Goal: Task Accomplishment & Management: Use online tool/utility

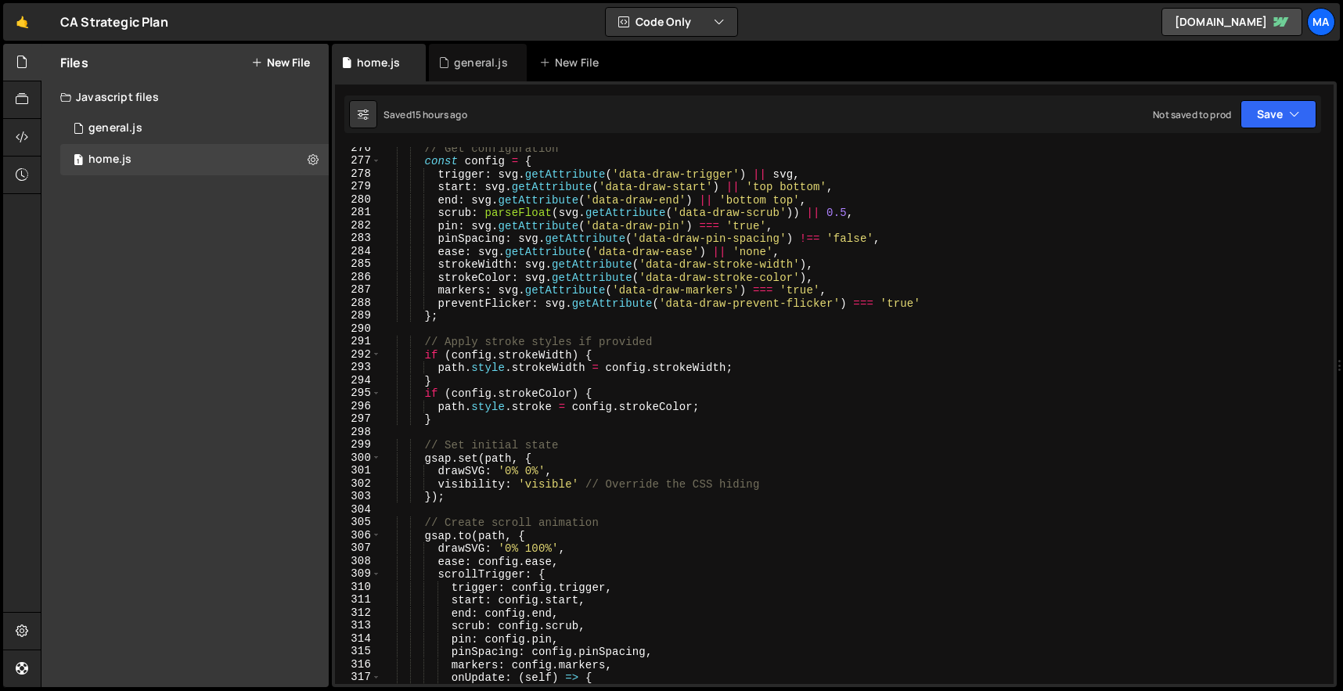
scroll to position [3570, 0]
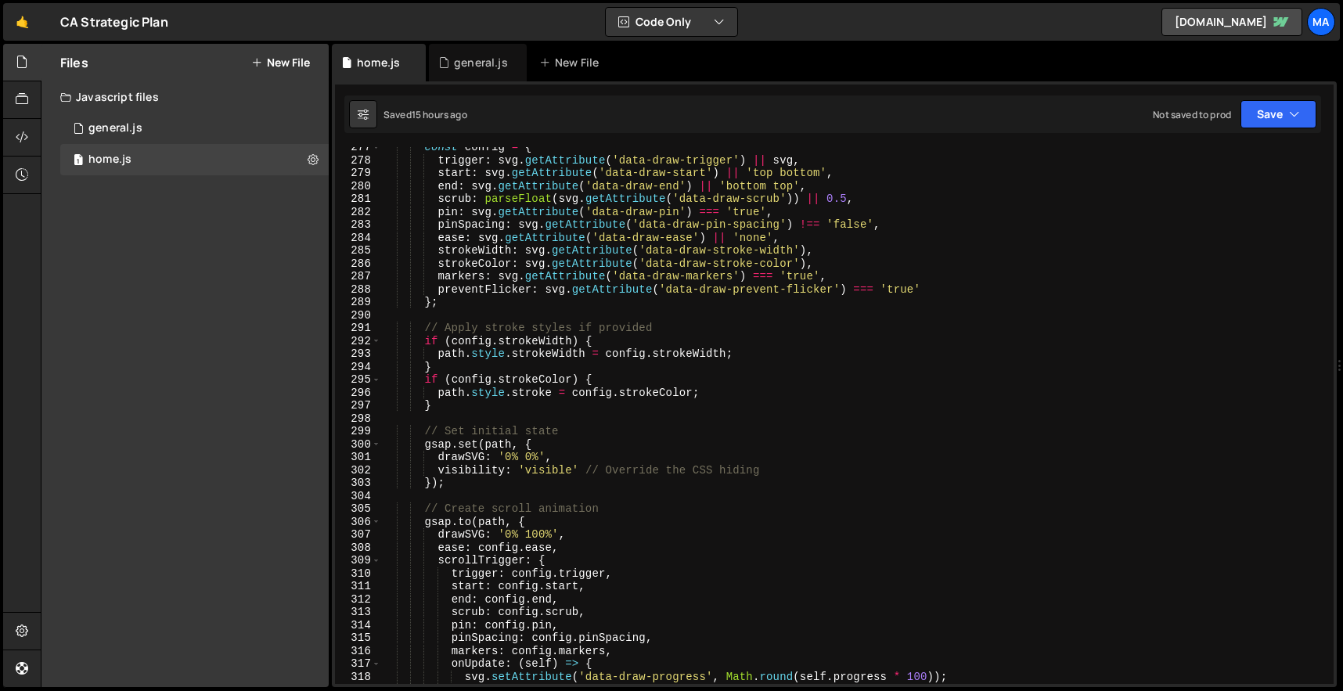
click at [846, 201] on div "const config = { trigger : svg . getAttribute ( 'data-draw-trigger' ) || svg , …" at bounding box center [854, 422] width 946 height 563
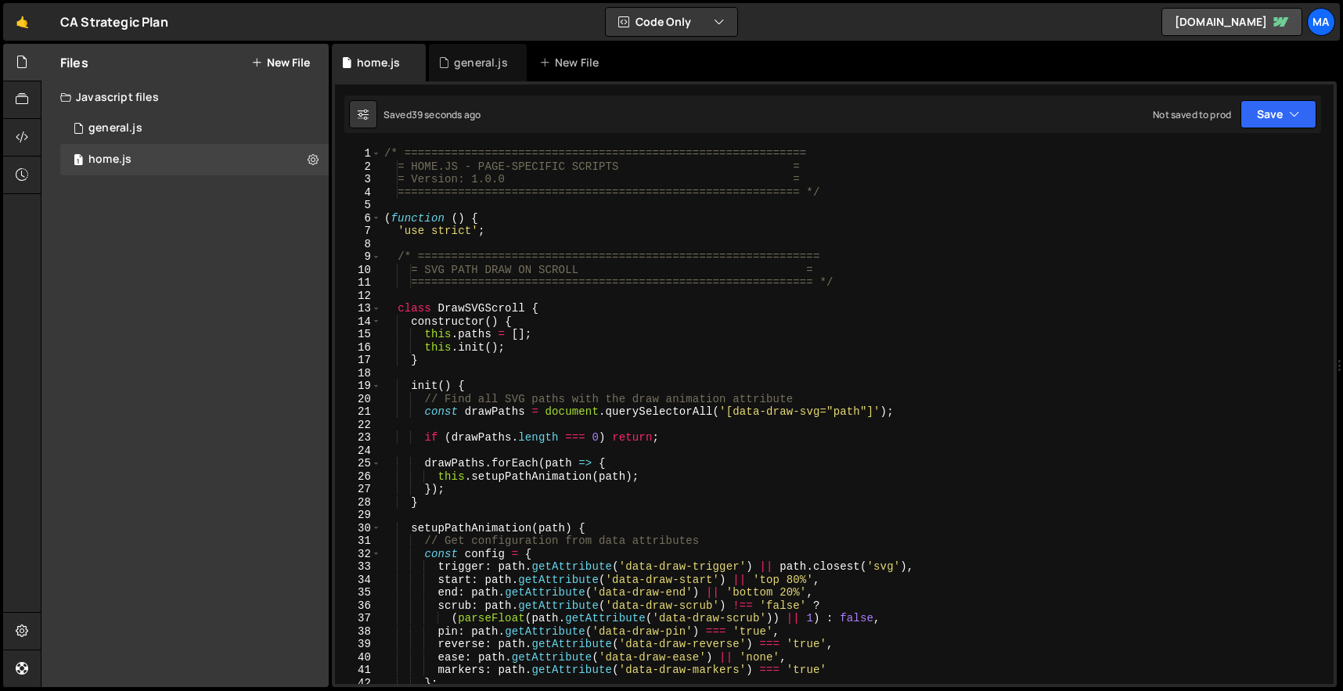
scroll to position [0, 0]
click at [767, 338] on div "/* ============================================================ = HOME.JS - PAG…" at bounding box center [854, 428] width 946 height 563
click at [259, 378] on div "Files New File Create your first file Get started by starting a Javascript or C…" at bounding box center [184, 365] width 287 height 643
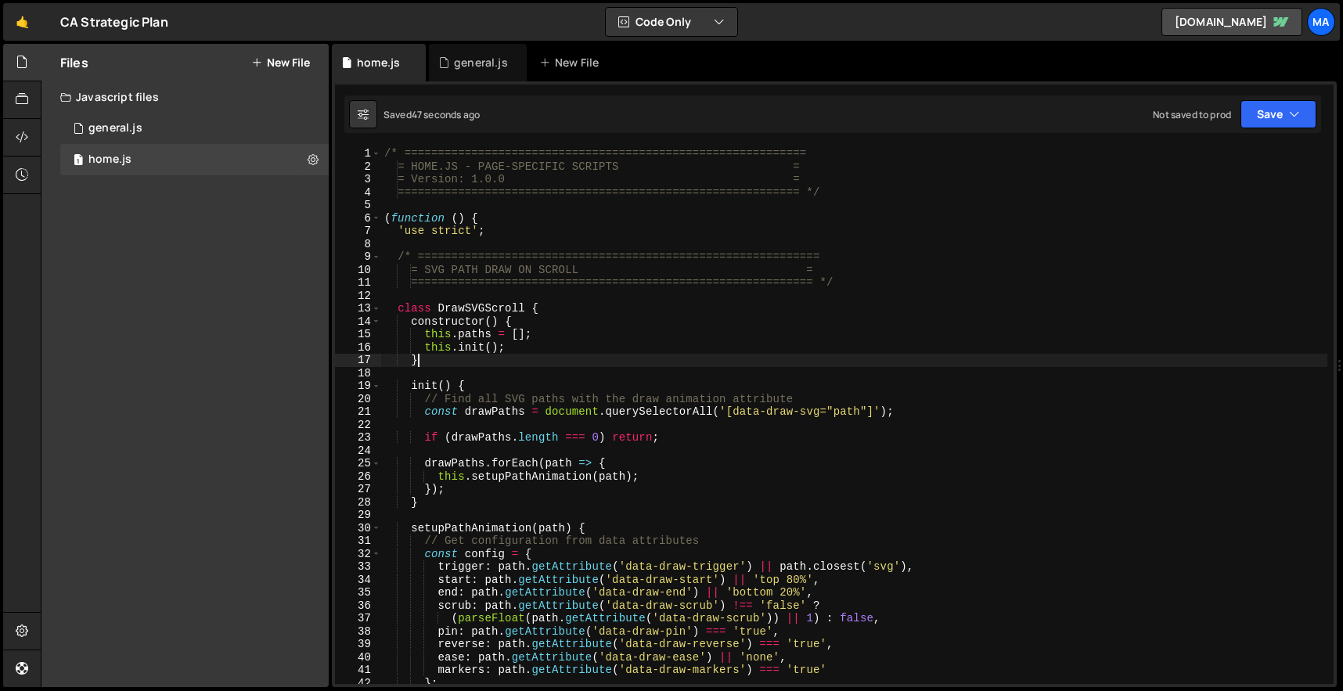
click at [516, 362] on div "/* ============================================================ = HOME.JS - PAG…" at bounding box center [854, 428] width 946 height 563
type textarea "})();"
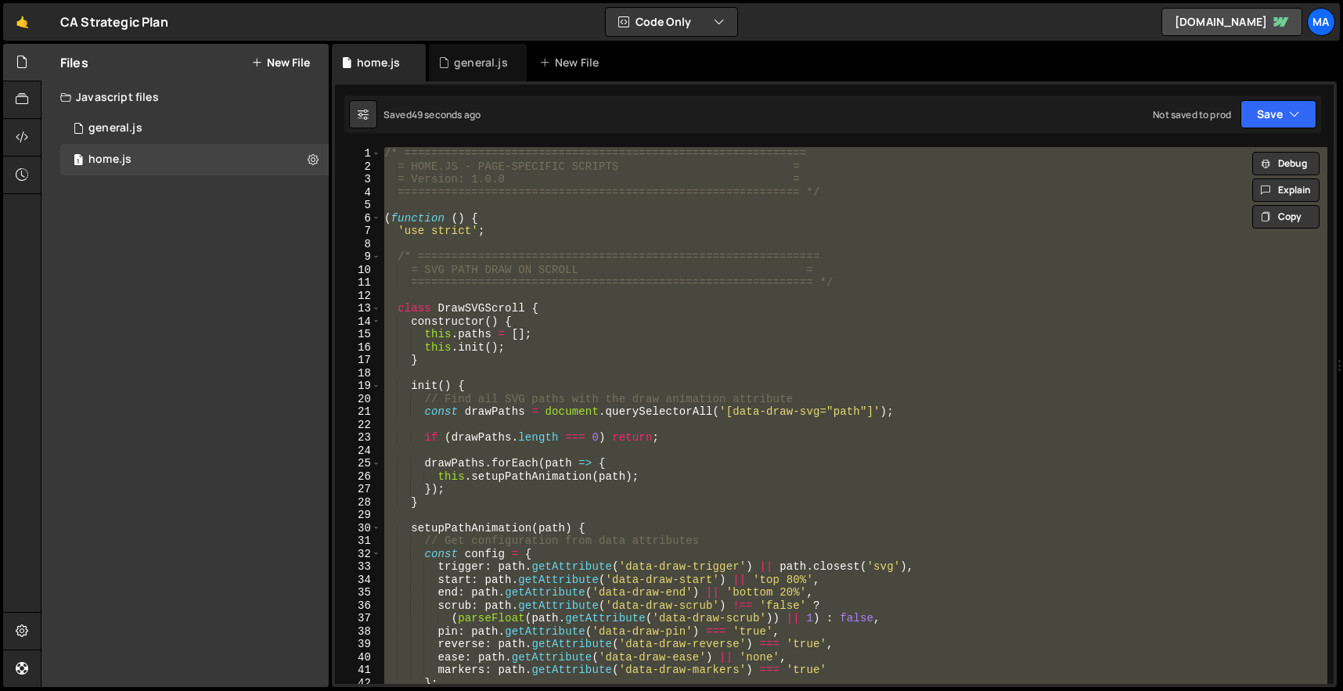
click at [278, 336] on div "Files New File Create your first file Get started by starting a Javascript or C…" at bounding box center [184, 365] width 287 height 643
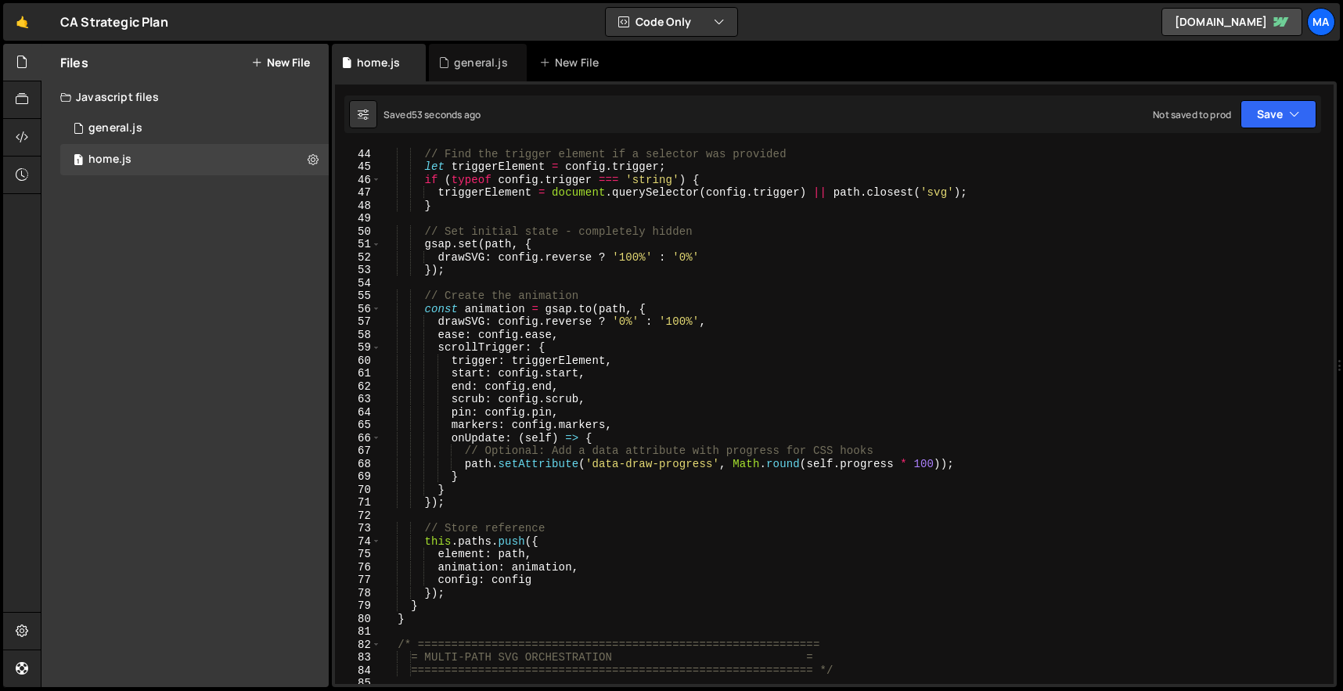
scroll to position [550, 0]
click at [647, 440] on div "// Find the trigger element if a selector was provided let triggerElement = con…" at bounding box center [854, 420] width 946 height 563
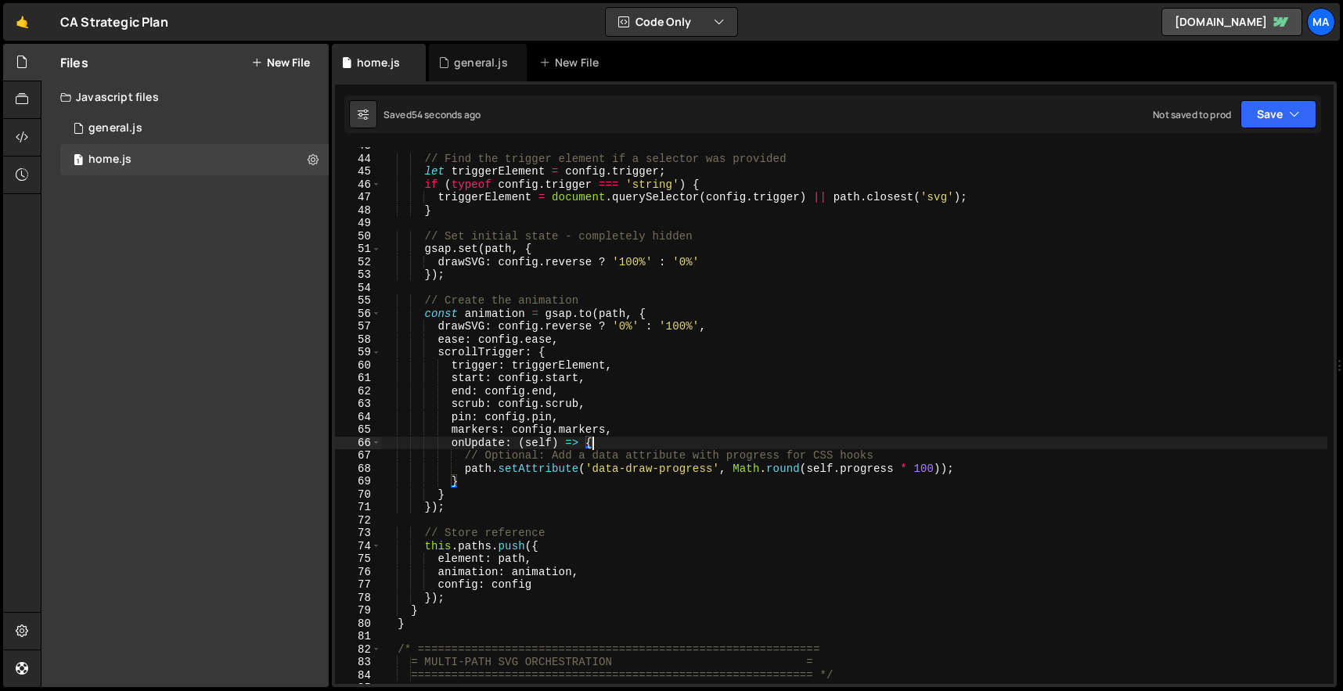
type textarea "})();"
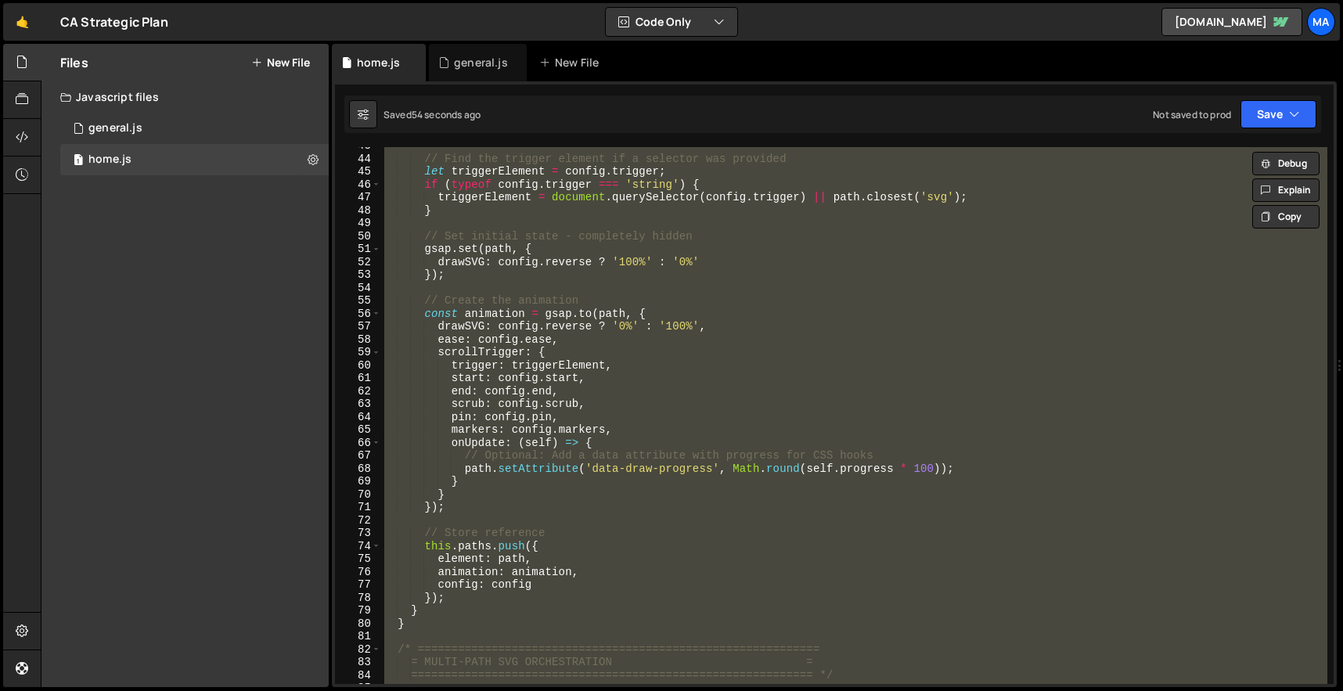
paste textarea
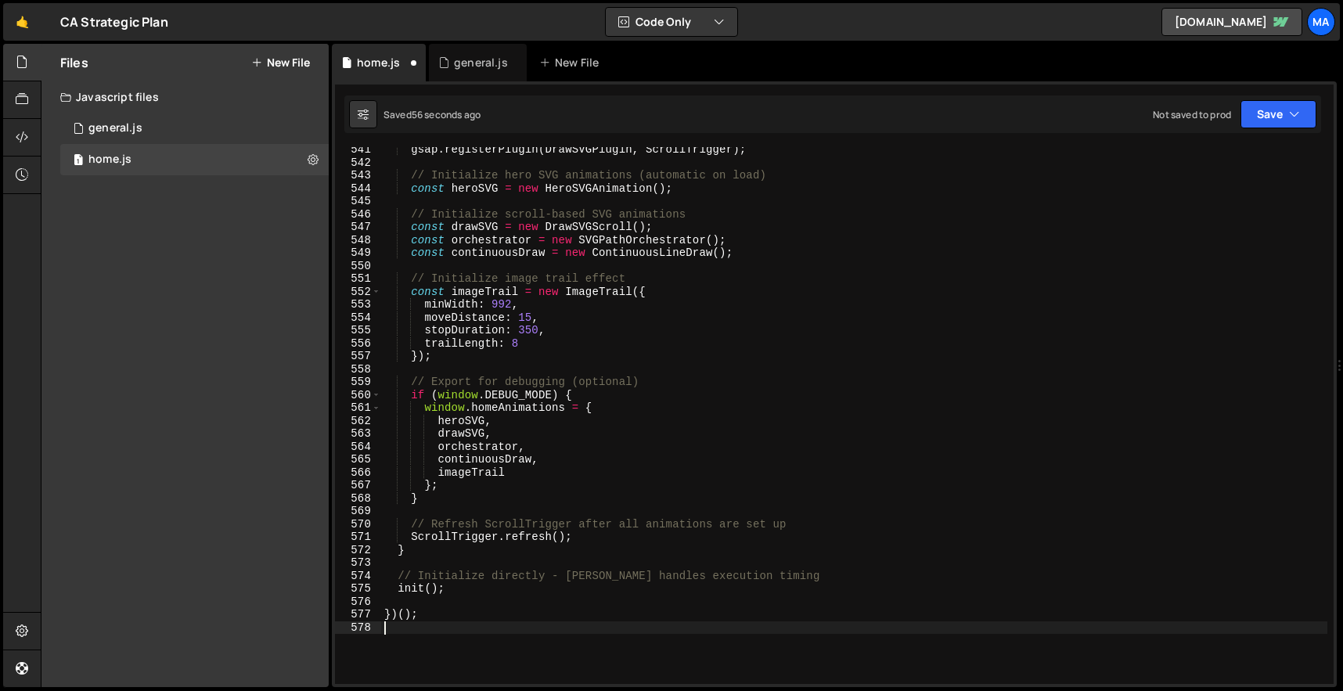
scroll to position [6991, 0]
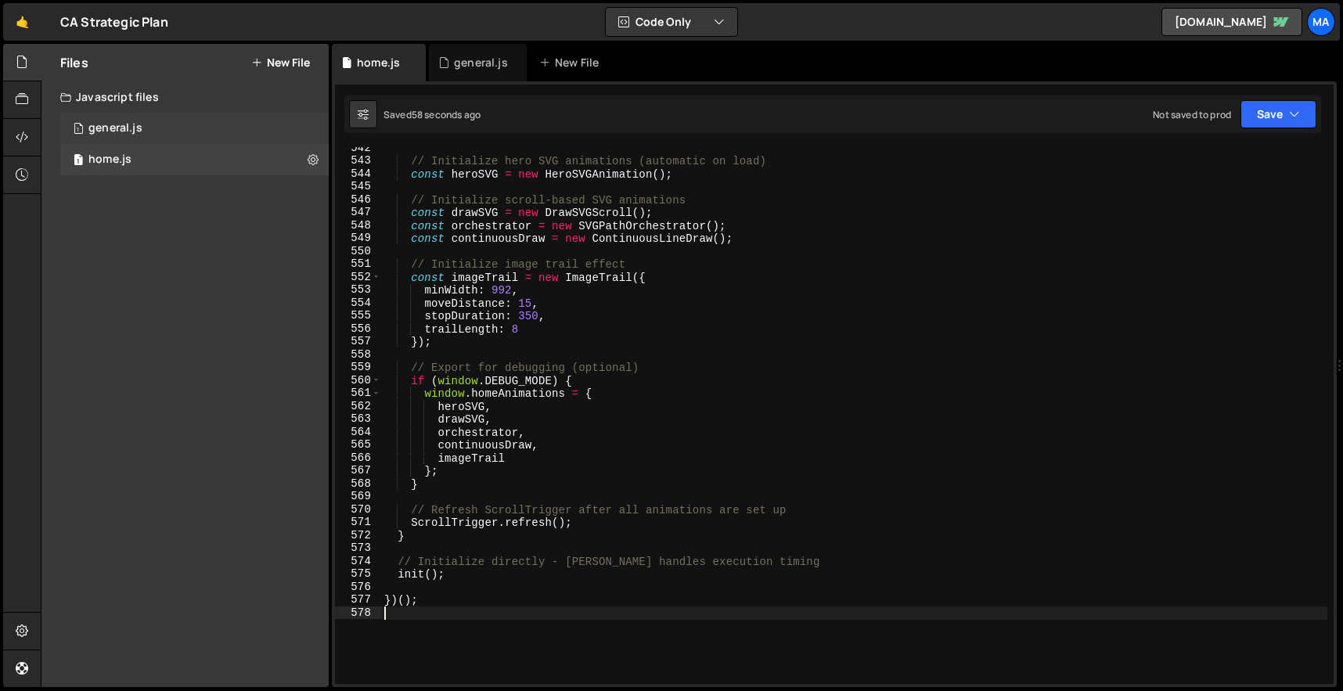
click at [207, 123] on div "1 general.js 0" at bounding box center [194, 128] width 268 height 31
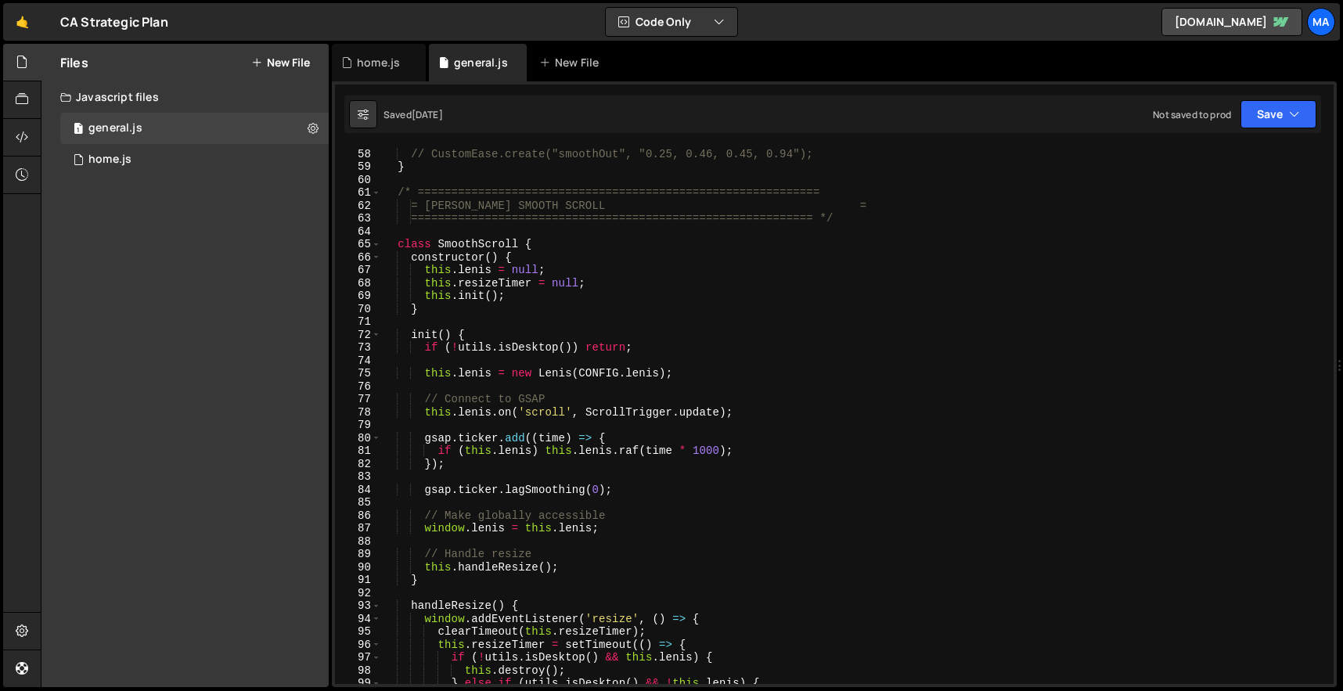
scroll to position [735, 0]
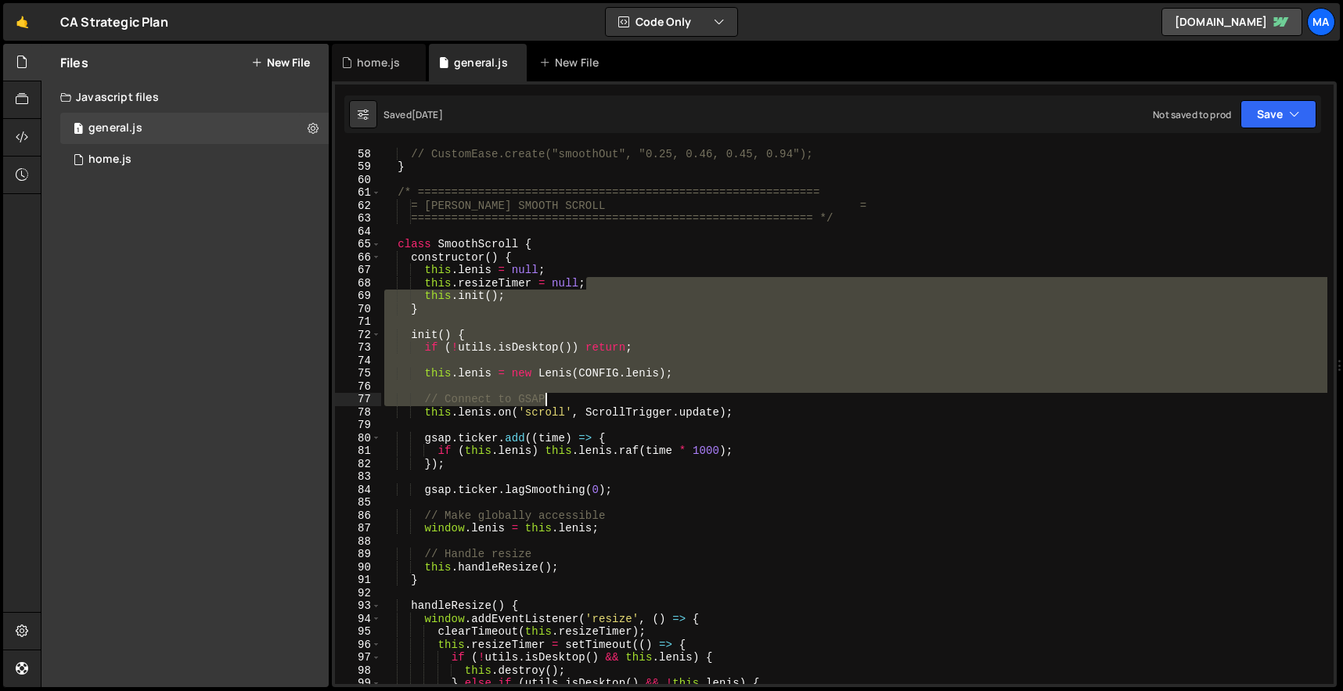
drag, startPoint x: 610, startPoint y: 279, endPoint x: 614, endPoint y: 425, distance: 145.6
click at [614, 425] on div "// Add more custom eases here as needed // CustomEase.create("smoothOut", "0.25…" at bounding box center [854, 416] width 946 height 563
type textarea "this.lenis.on('scroll', ScrollTrigger.update);"
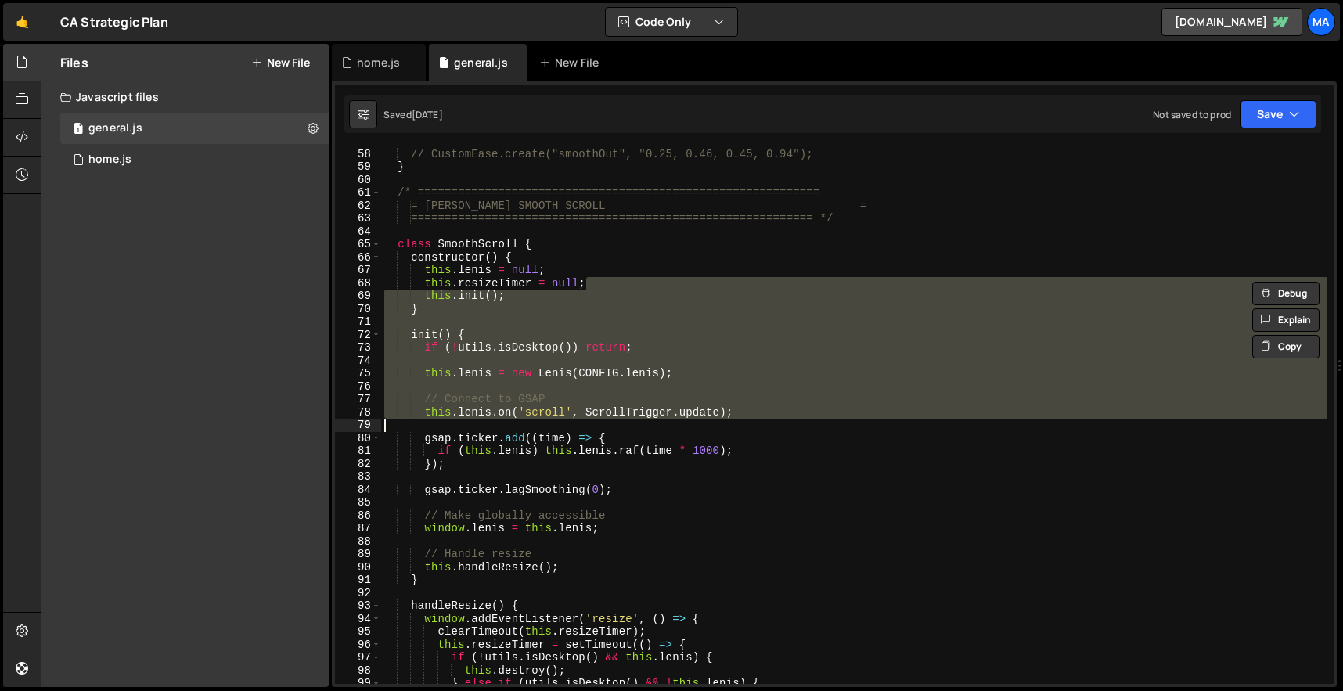
click at [614, 425] on div "// Add more custom eases here as needed // CustomEase.create("smoothOut", "0.25…" at bounding box center [854, 415] width 946 height 537
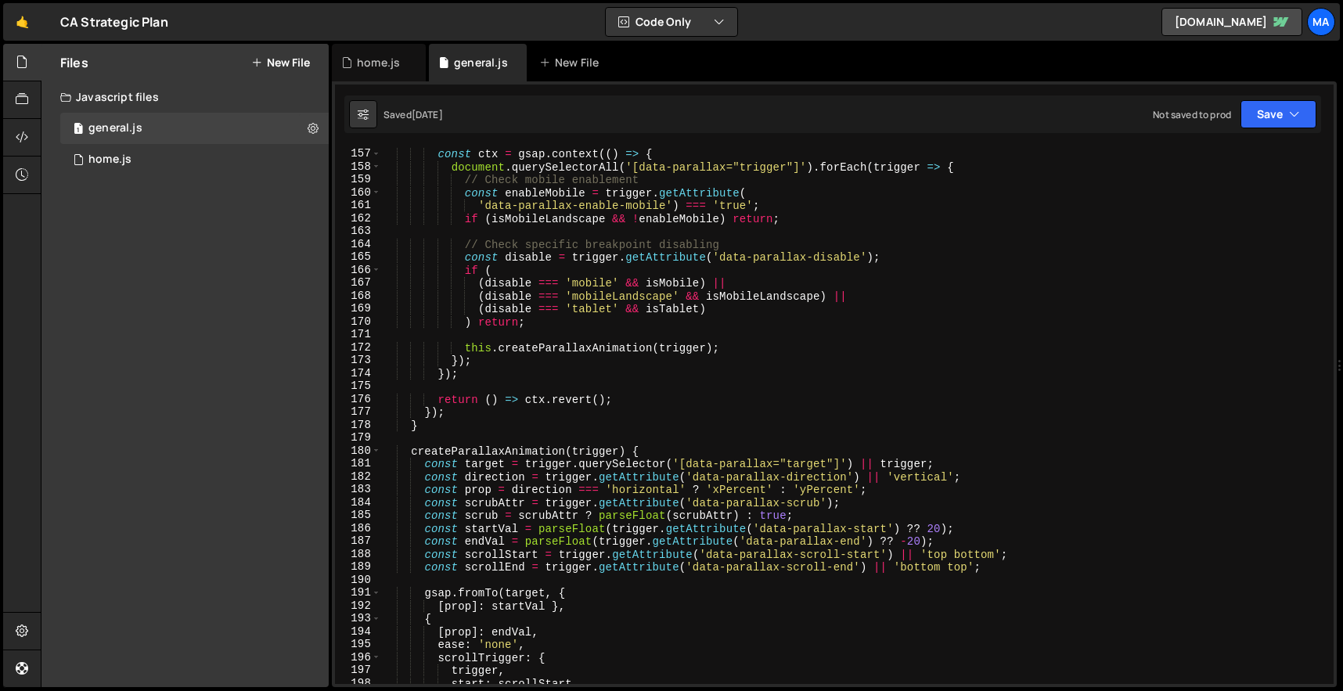
scroll to position [2014, 0]
click at [134, 160] on div "1 home.js 0" at bounding box center [194, 159] width 268 height 31
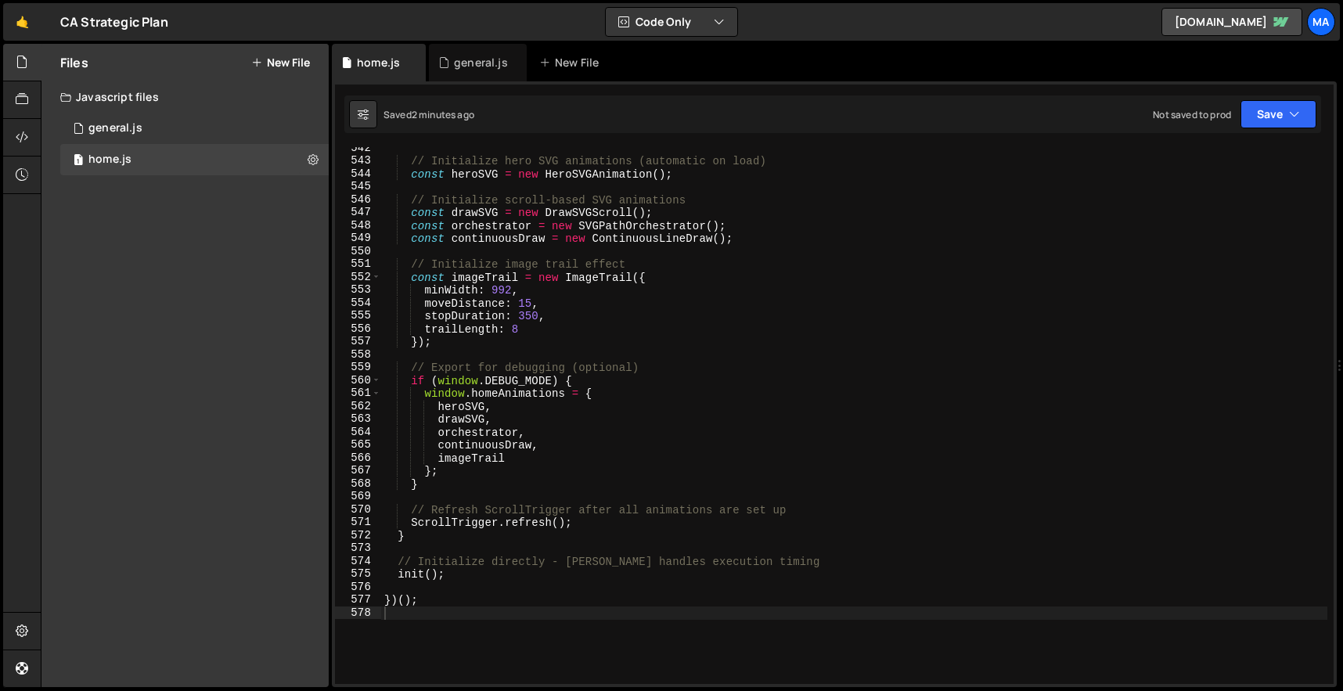
click at [588, 323] on div "// Initialize hero SVG animations (automatic on load) const heroSVG = new HeroS…" at bounding box center [854, 423] width 946 height 563
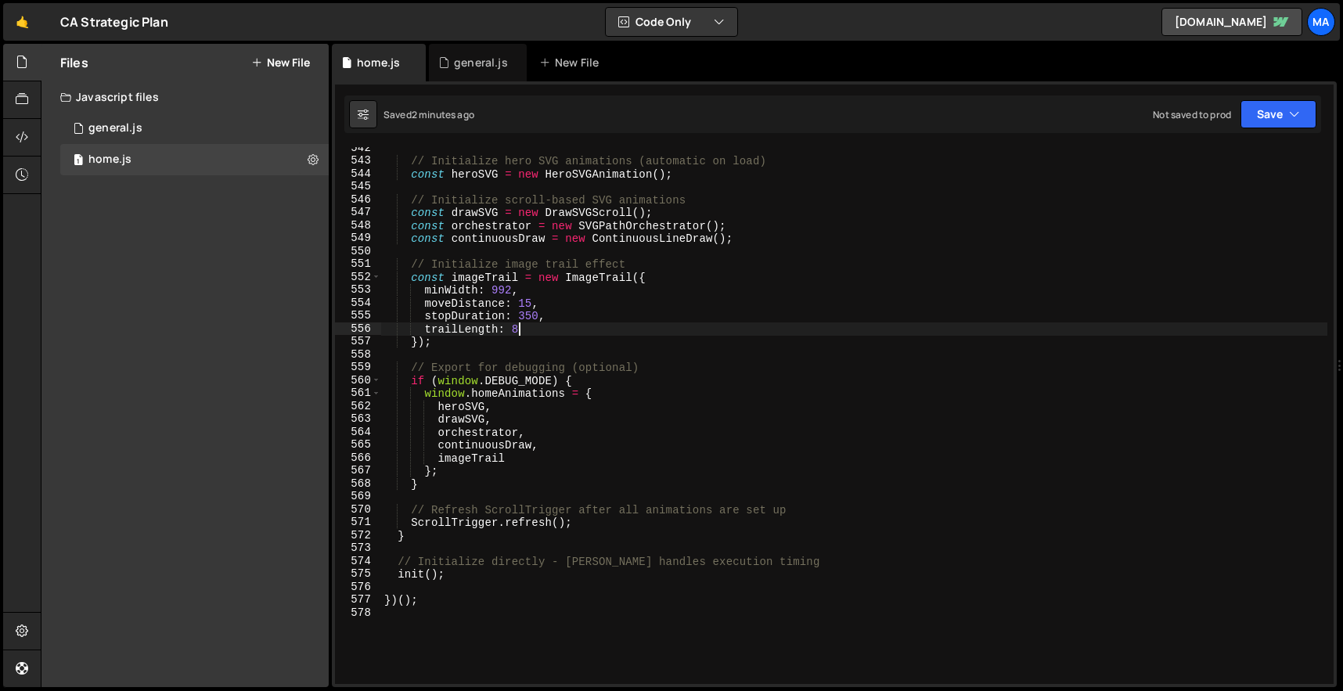
type textarea "})();"
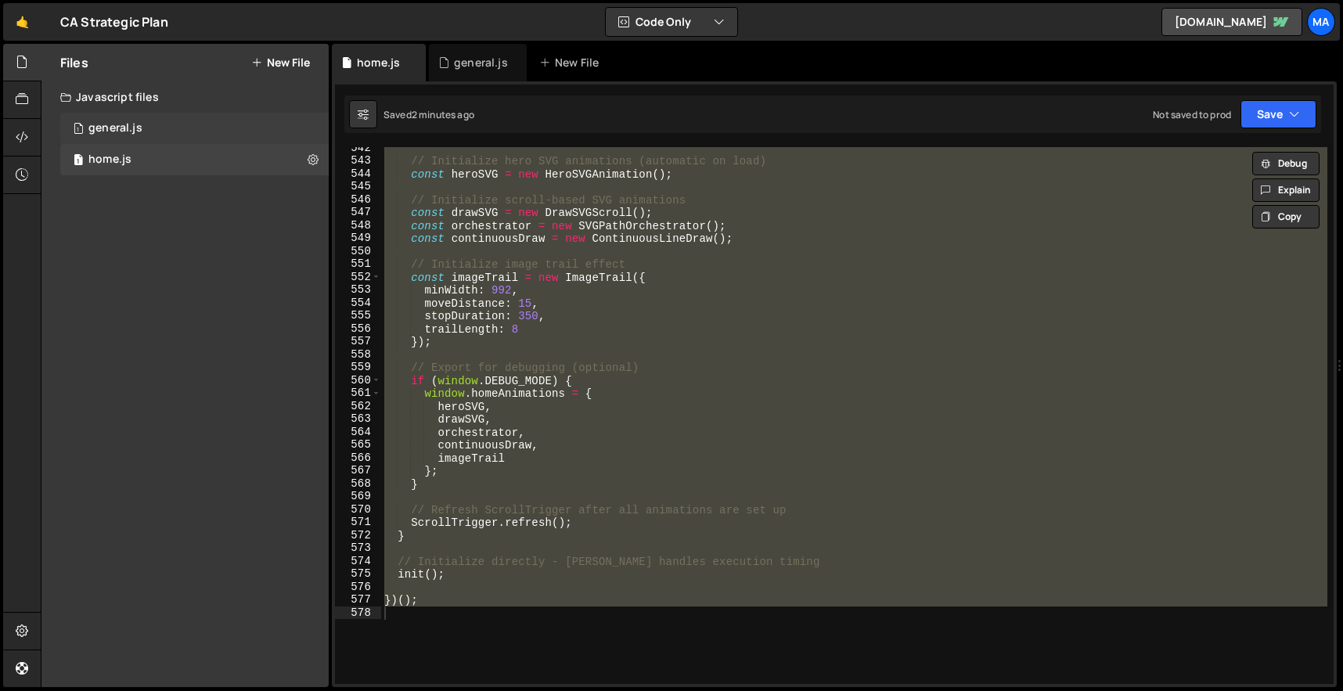
click at [168, 124] on div "1 general.js 0" at bounding box center [194, 128] width 268 height 31
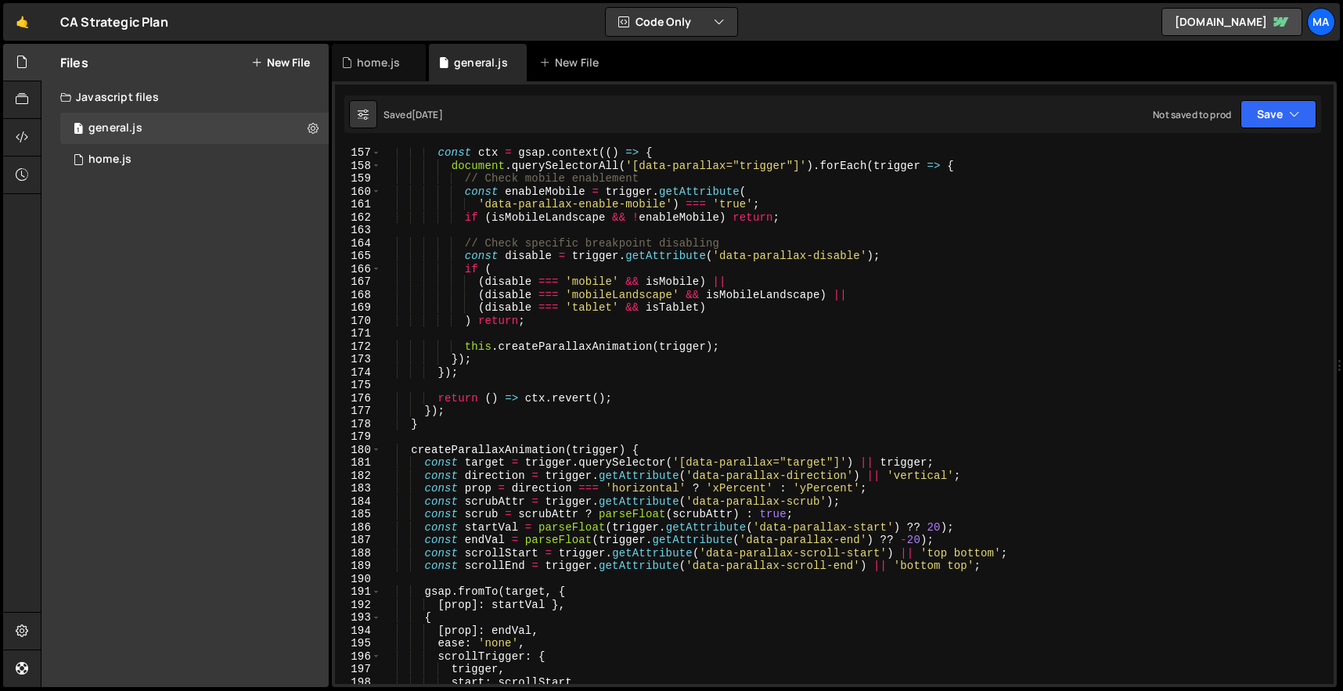
click at [539, 283] on div "const ctx = gsap . context (( ) => { document . querySelectorAll ( '[data-paral…" at bounding box center [854, 427] width 946 height 563
type textarea "})();"
